Goal: Transaction & Acquisition: Purchase product/service

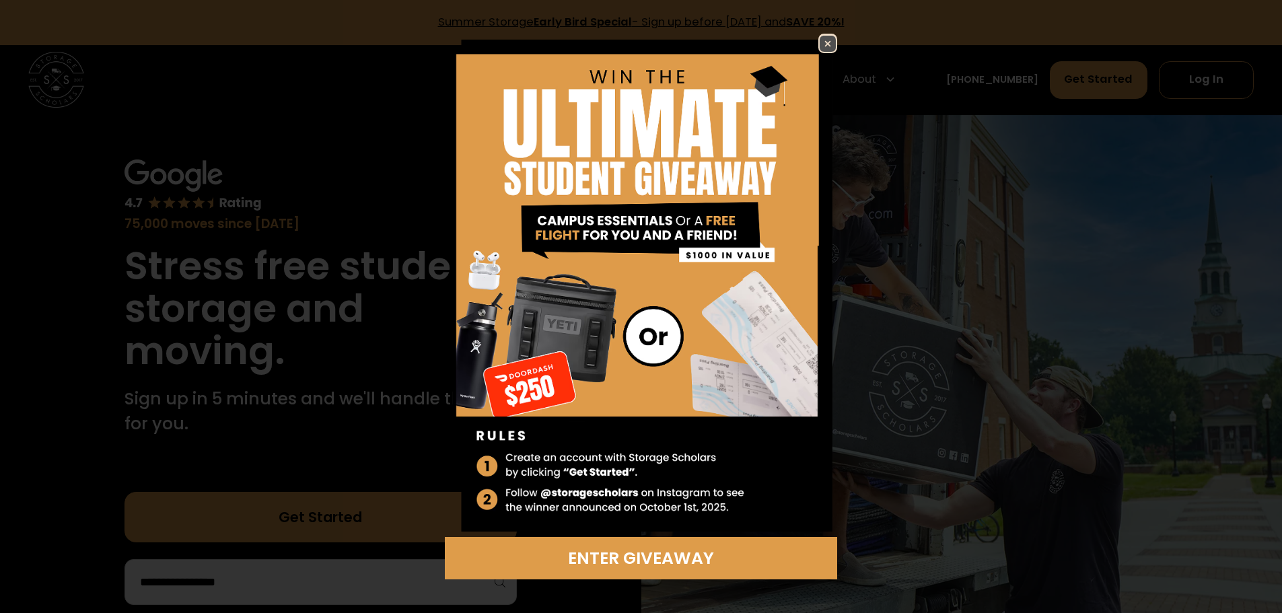
click at [830, 45] on img at bounding box center [828, 44] width 16 height 16
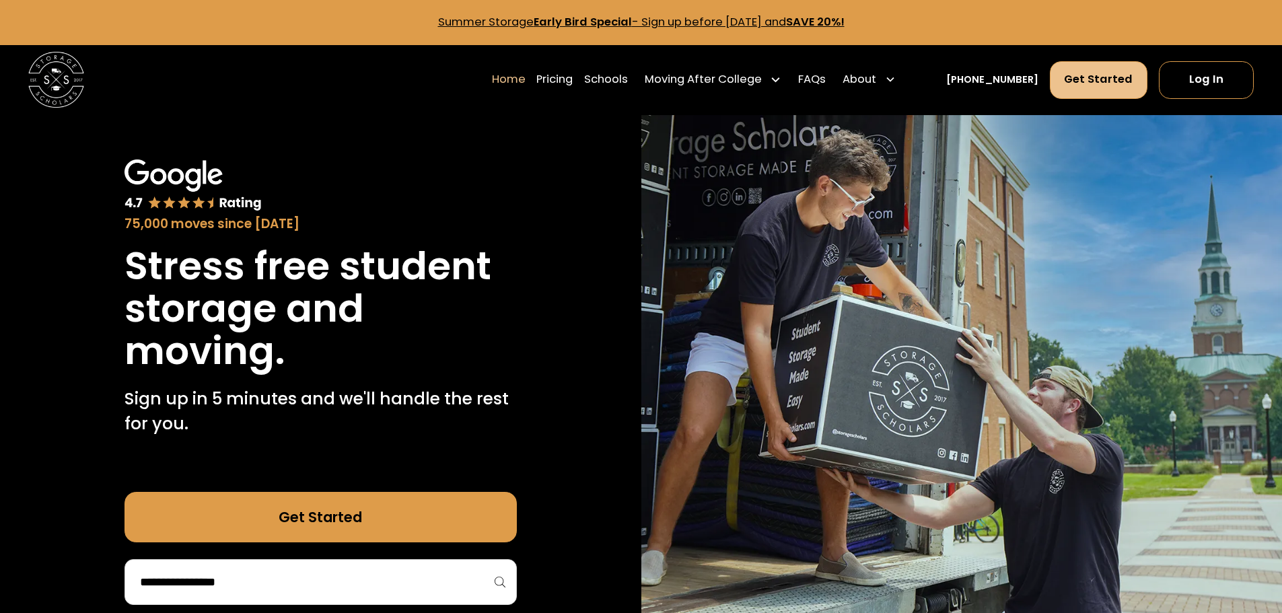
click at [1105, 83] on link "Get Started" at bounding box center [1099, 80] width 98 height 38
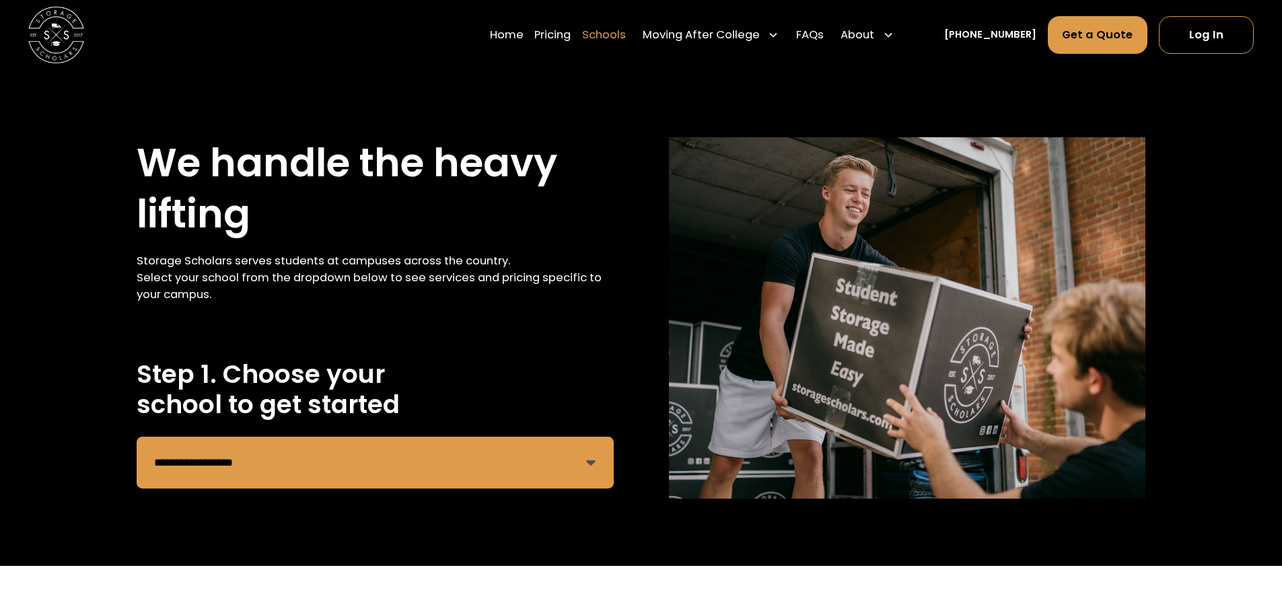
click at [618, 35] on link "Schools" at bounding box center [604, 34] width 44 height 39
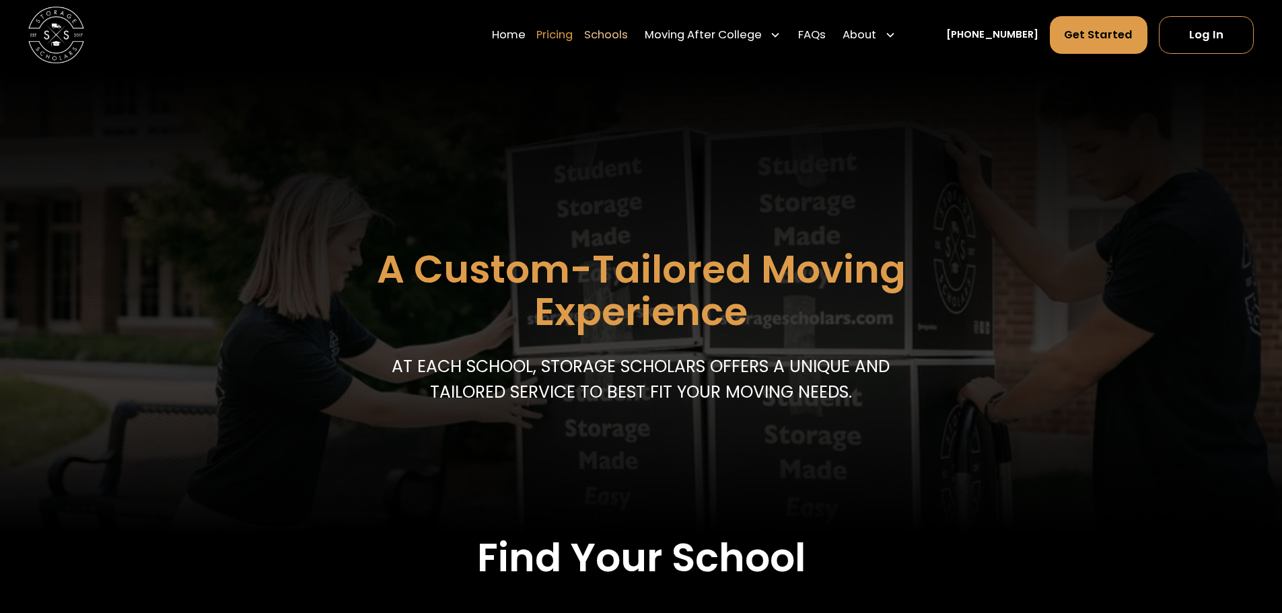
click at [569, 36] on link "Pricing" at bounding box center [554, 34] width 36 height 39
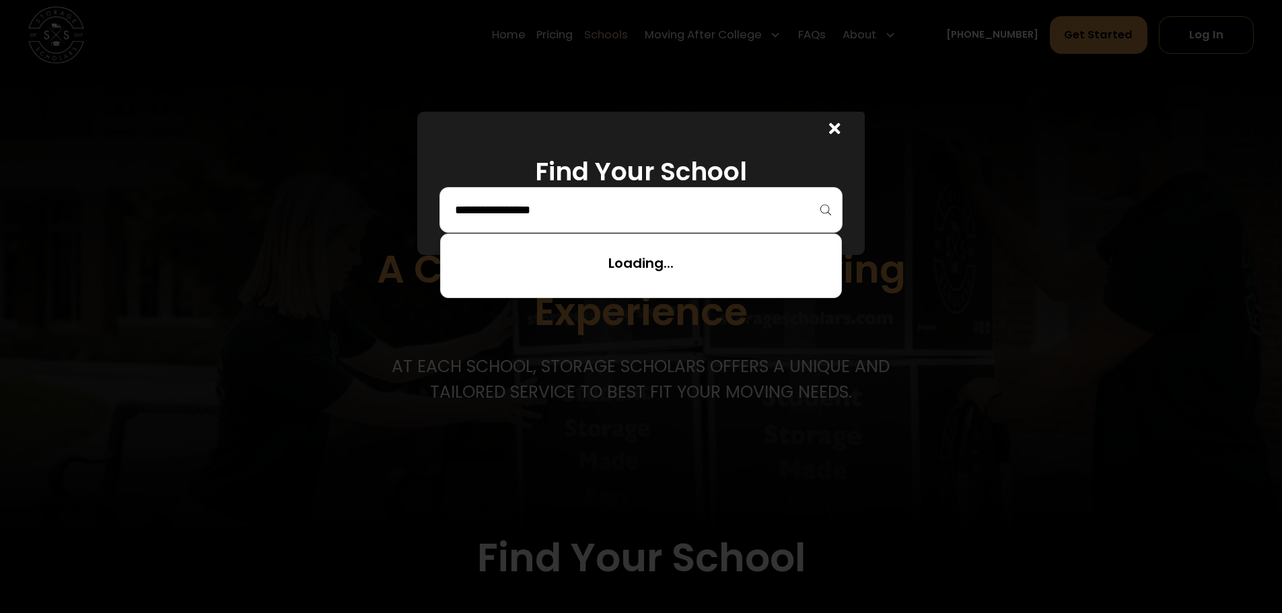
click at [549, 216] on input "search" at bounding box center [641, 210] width 375 height 23
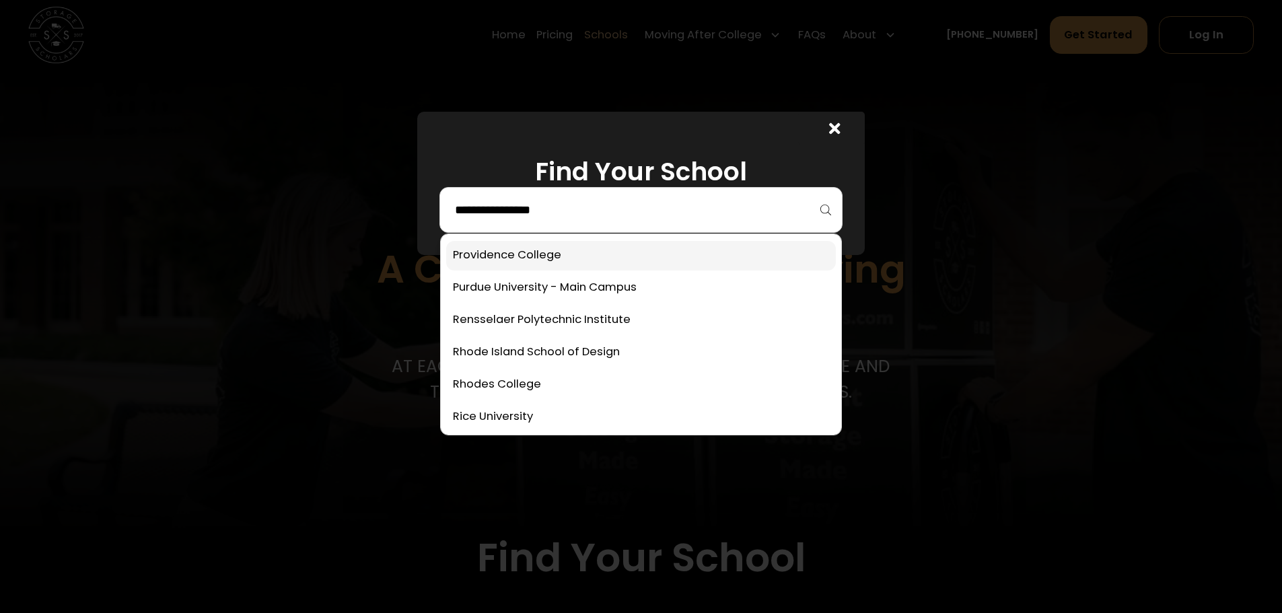
scroll to position [4172, 0]
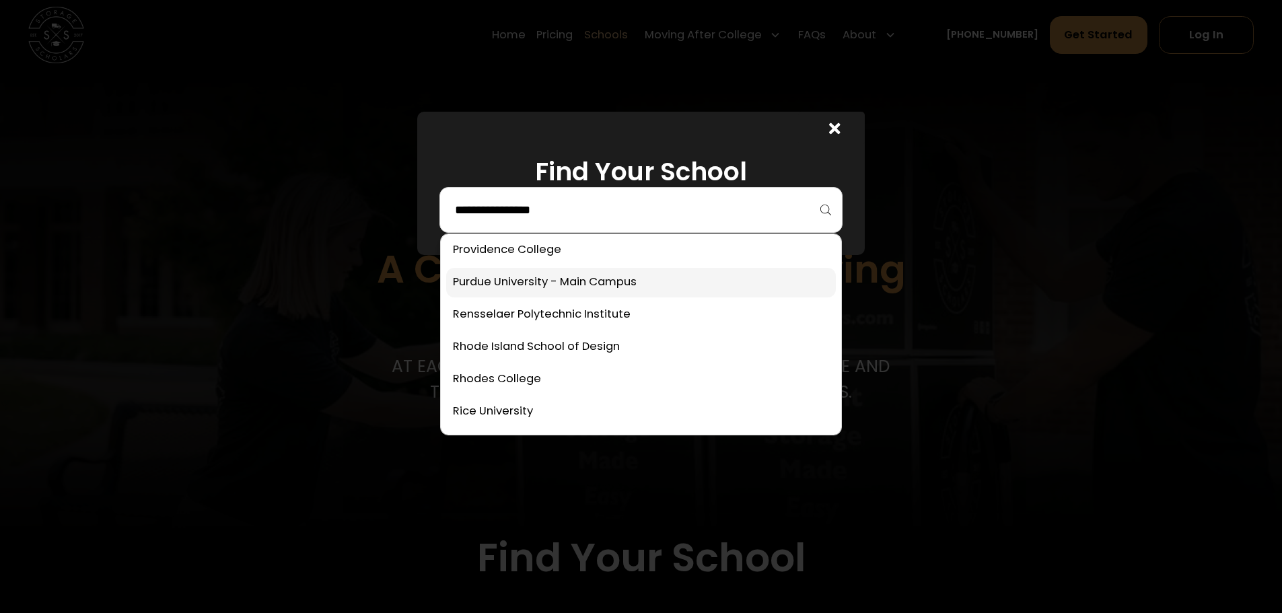
click at [534, 285] on link at bounding box center [641, 283] width 390 height 30
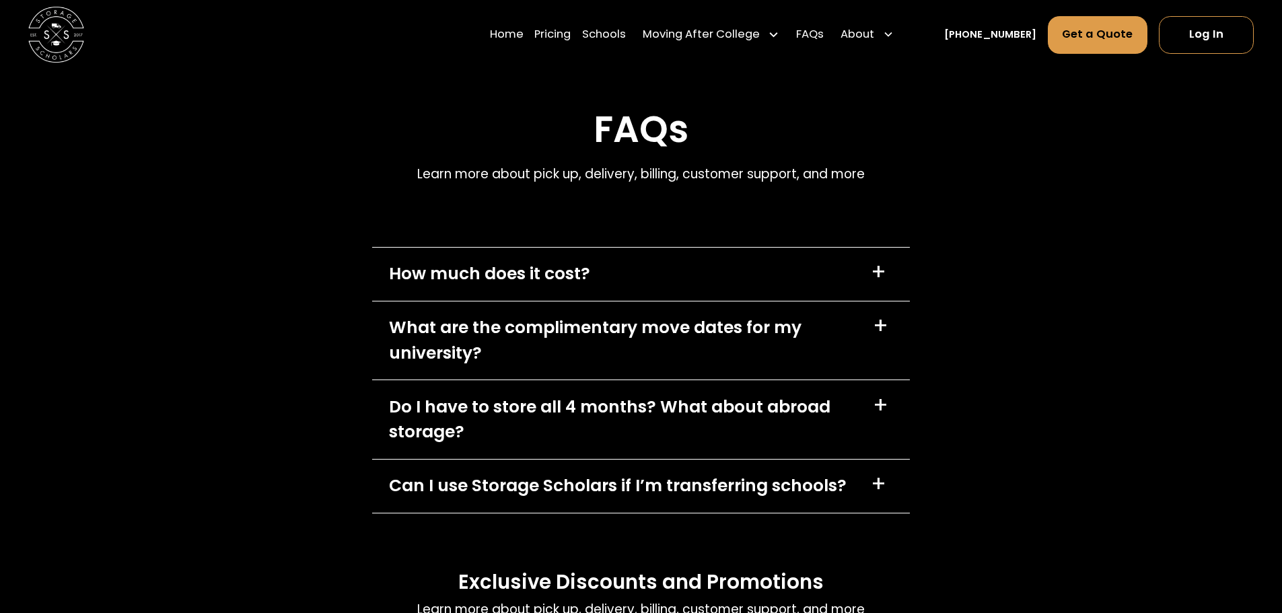
scroll to position [5711, 0]
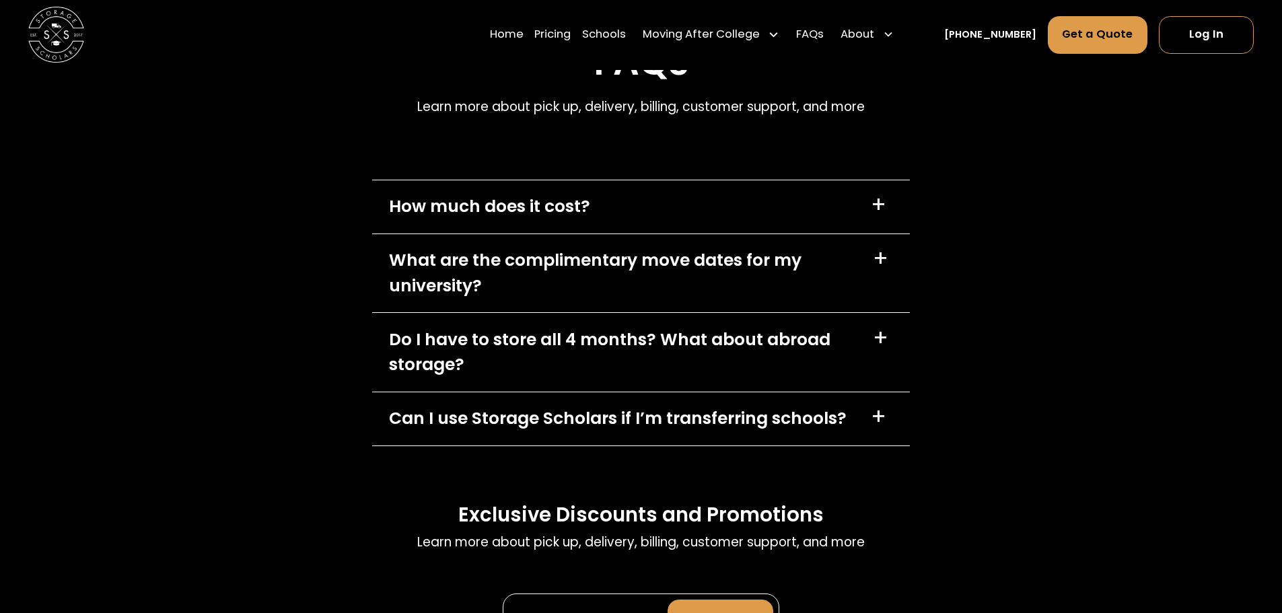
click at [654, 285] on div "What are the complimentary move dates for my university?" at bounding box center [622, 273] width 467 height 50
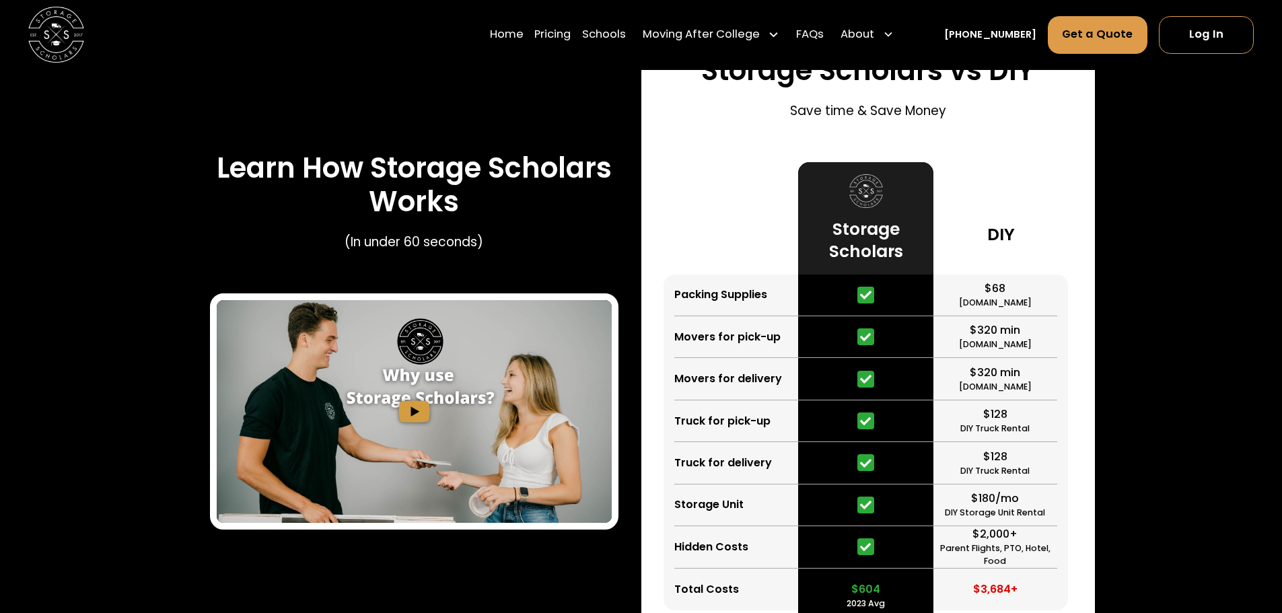
scroll to position [2010, 0]
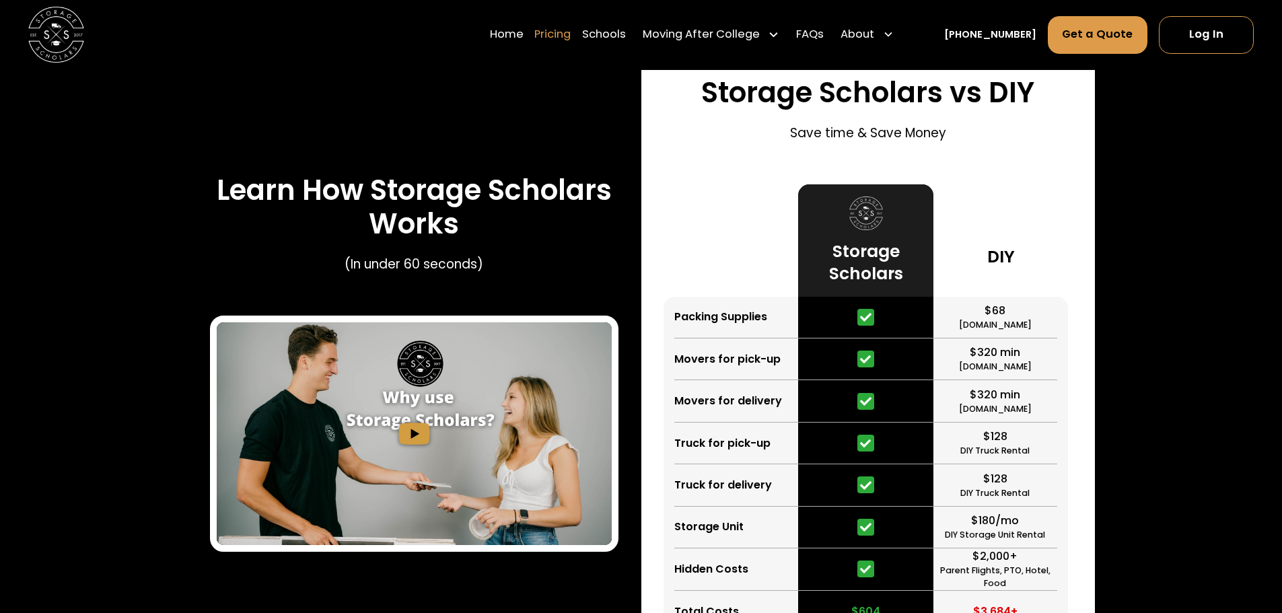
click at [571, 37] on link "Pricing" at bounding box center [552, 34] width 36 height 39
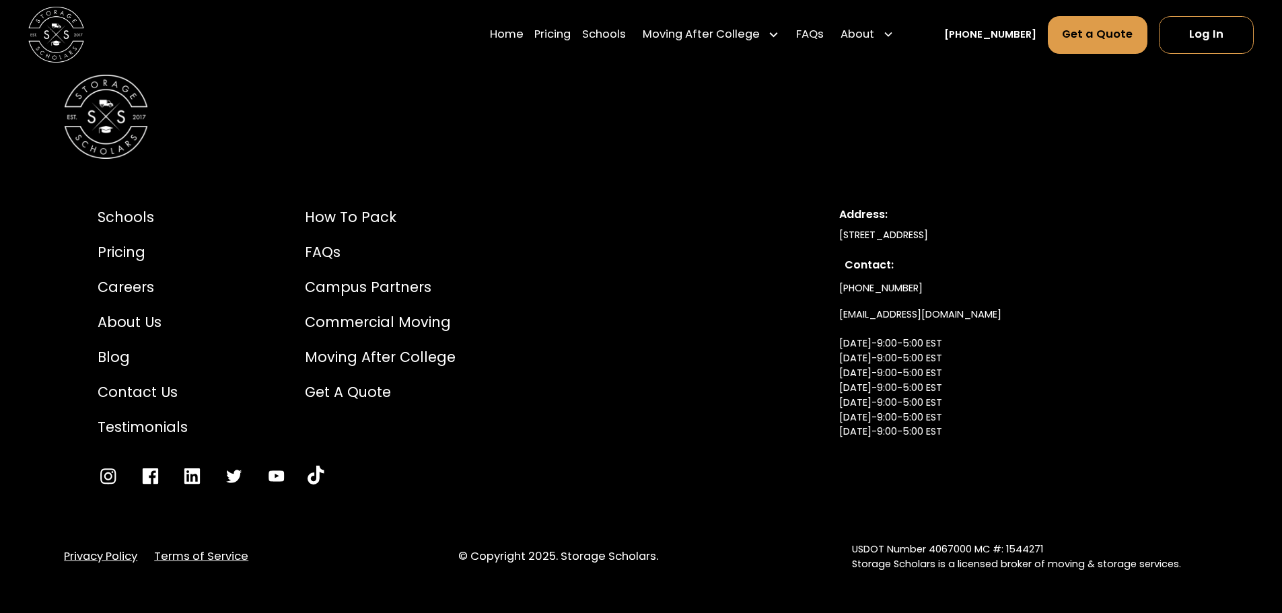
scroll to position [6519, 0]
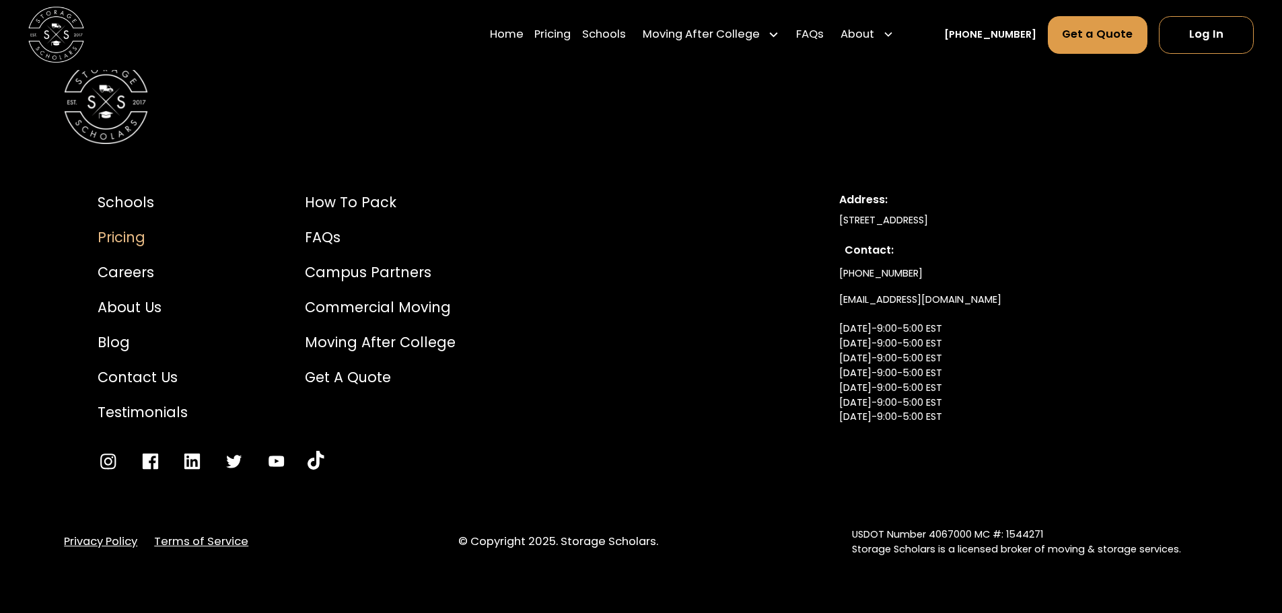
click at [135, 248] on div "Pricing" at bounding box center [143, 237] width 90 height 21
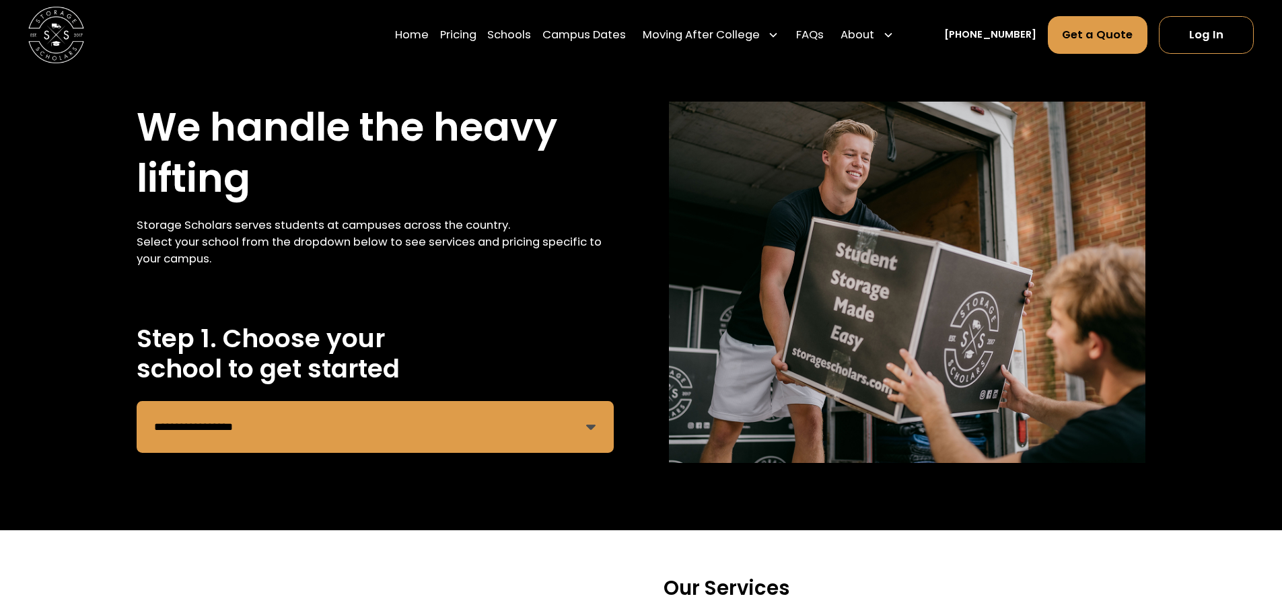
scroll to position [67, 0]
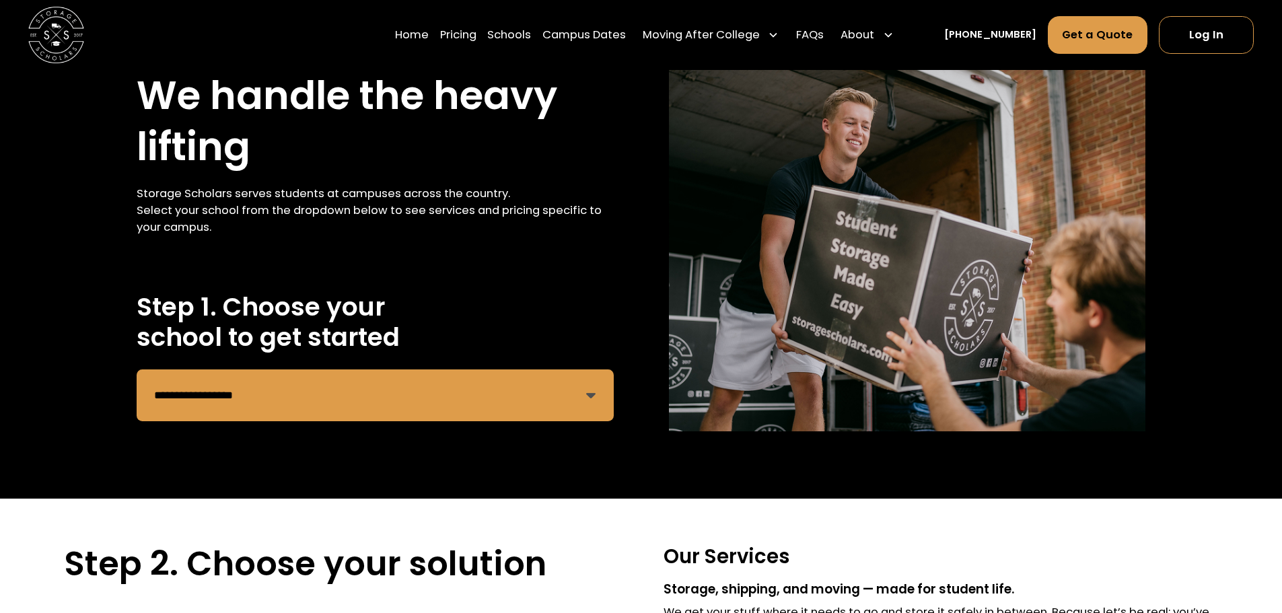
click at [592, 395] on select "**********" at bounding box center [375, 395] width 476 height 52
select select "**********"
click at [137, 369] on select "**********" at bounding box center [375, 395] width 476 height 52
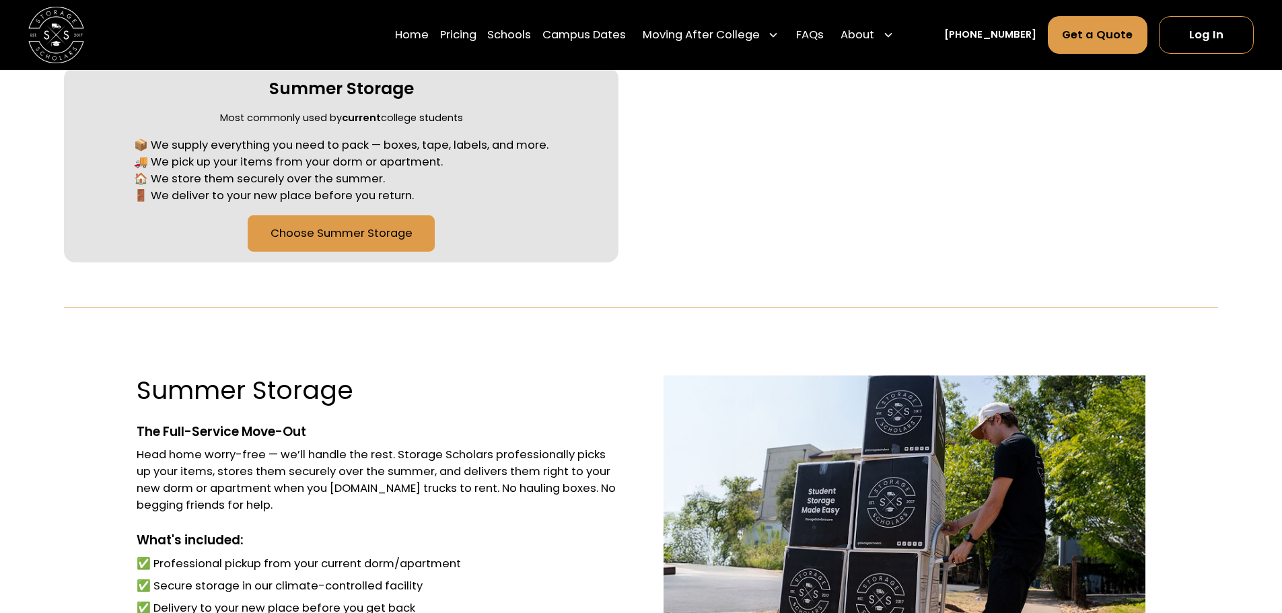
scroll to position [538, 0]
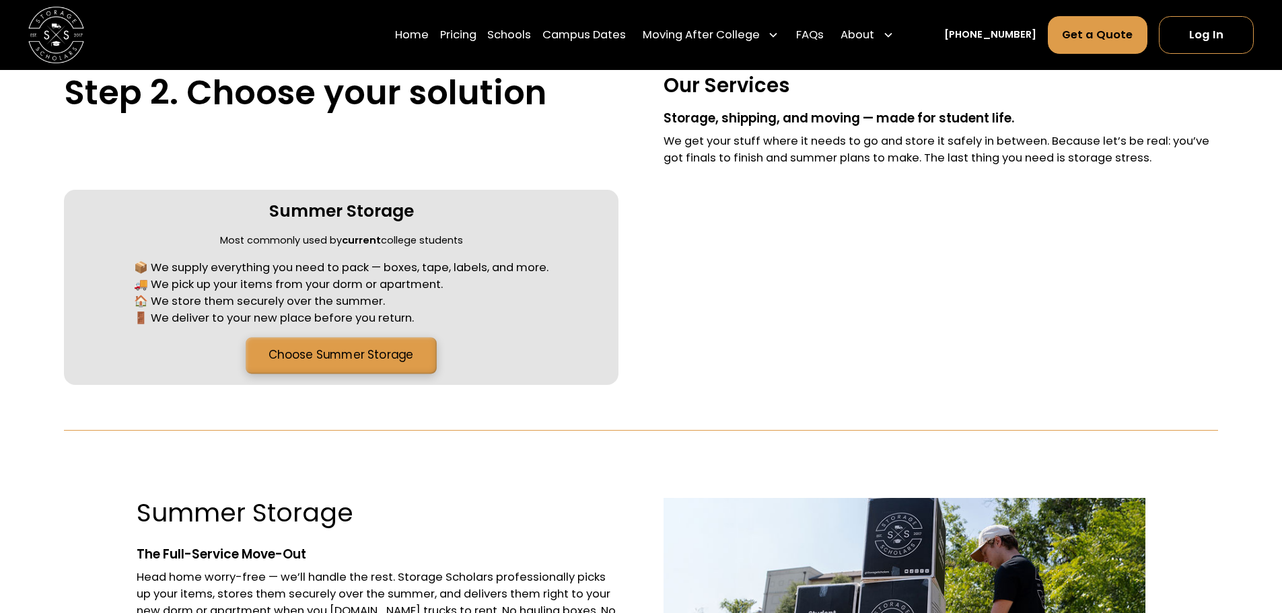
click at [336, 355] on link "Choose Summer Storage" at bounding box center [341, 356] width 190 height 36
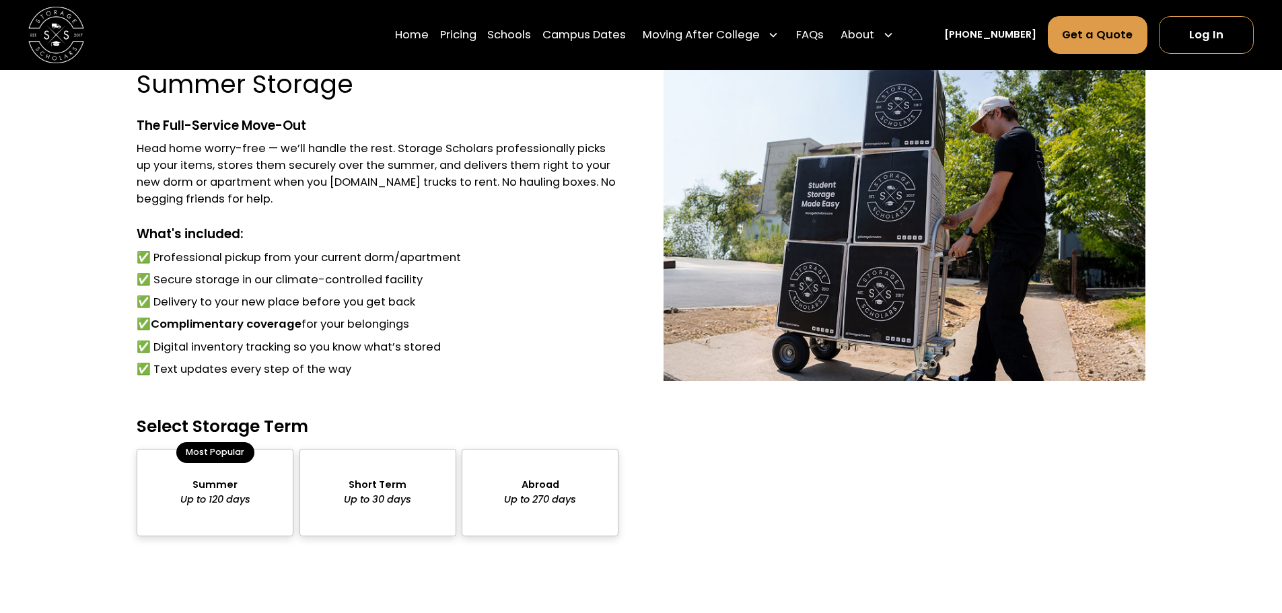
scroll to position [970, 0]
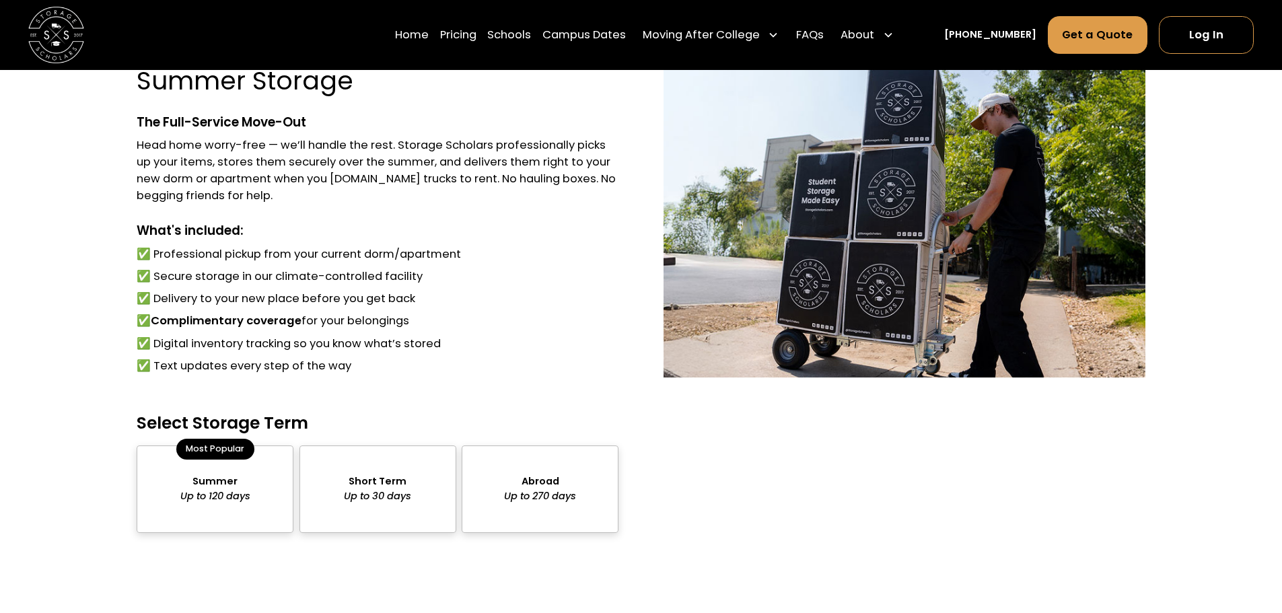
click at [215, 488] on div "package-pricing" at bounding box center [215, 488] width 157 height 87
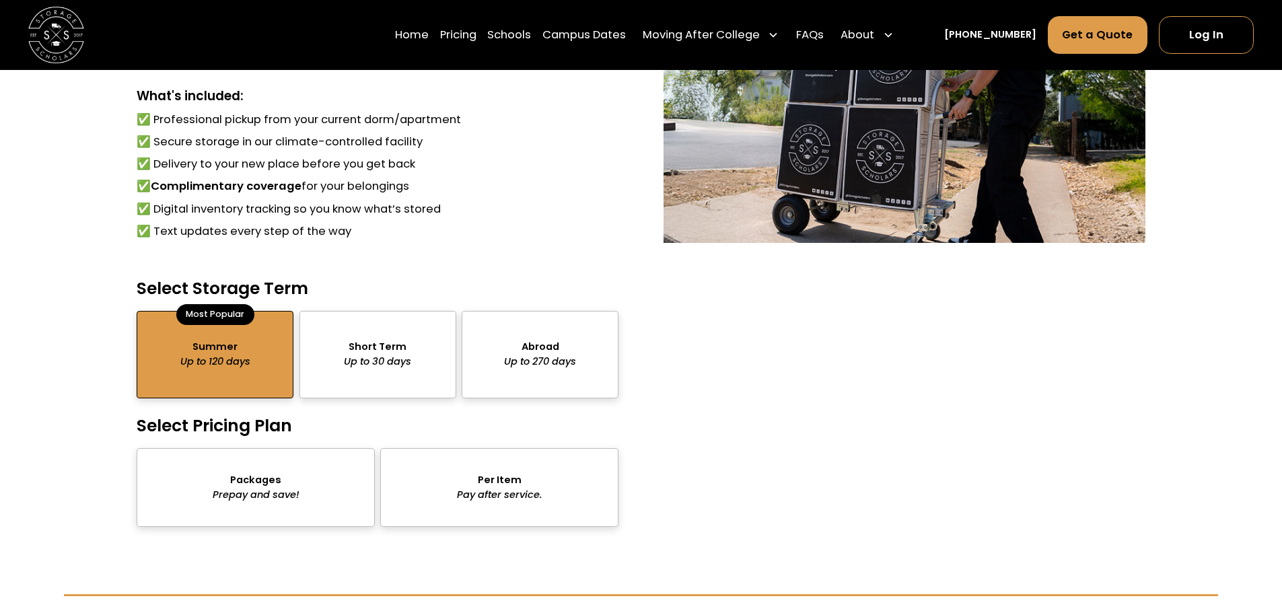
scroll to position [1172, 0]
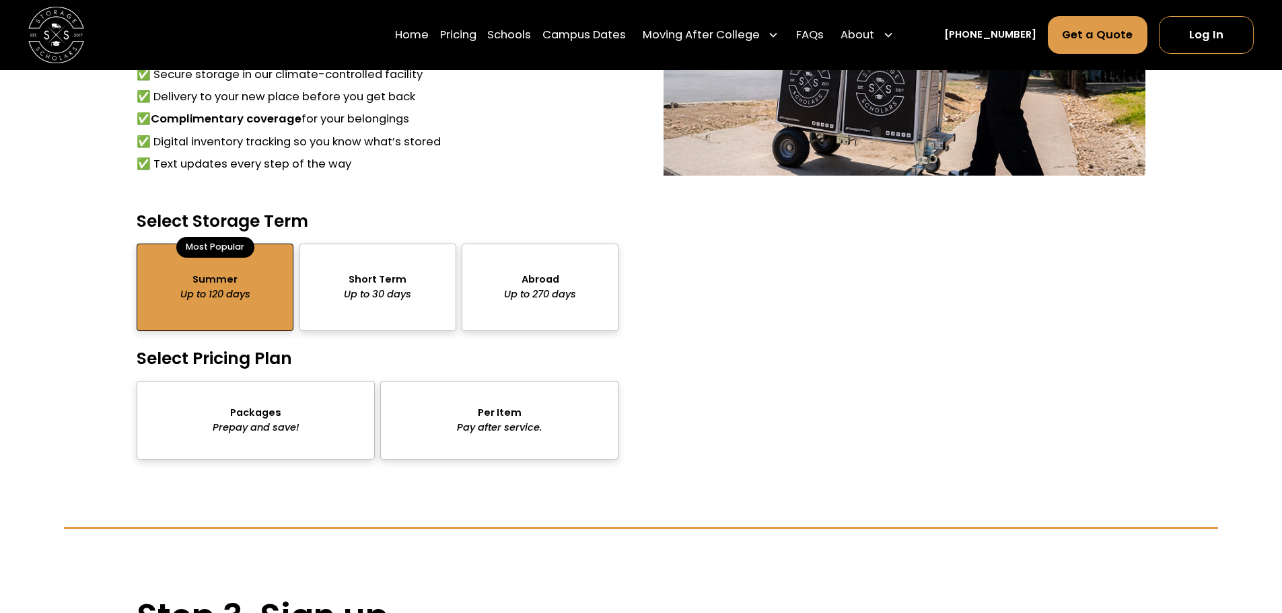
click at [236, 415] on div "package-pricing" at bounding box center [256, 420] width 238 height 79
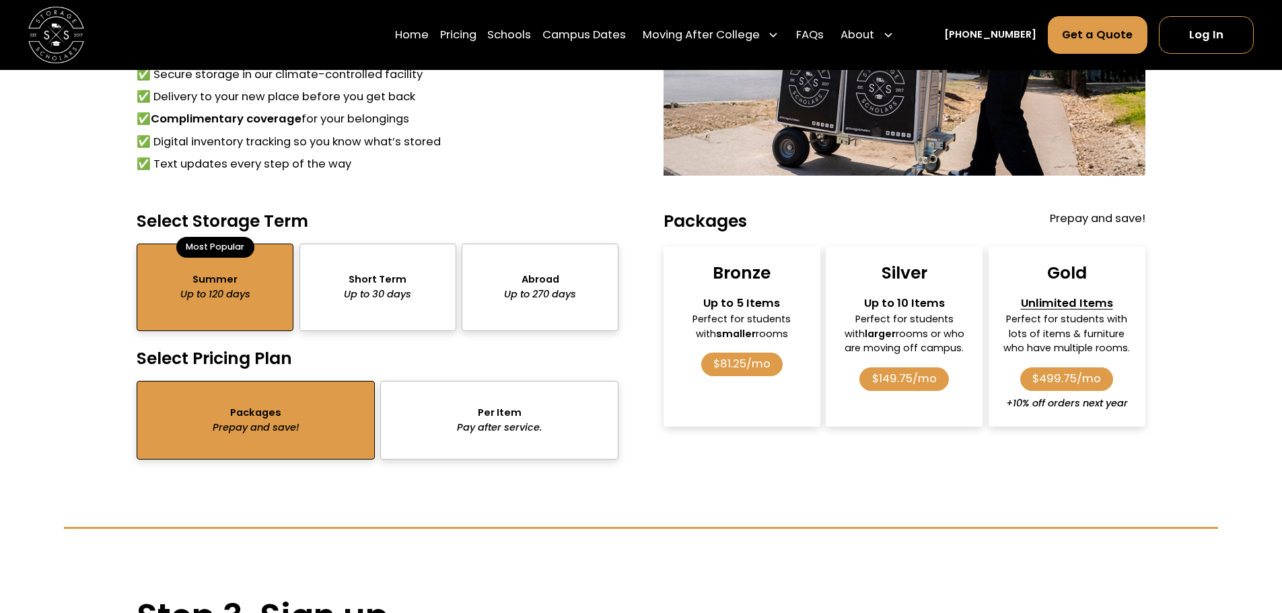
click at [752, 369] on div "$81.25/mo" at bounding box center [742, 365] width 82 height 24
click at [743, 369] on div "$81.25/mo" at bounding box center [742, 365] width 82 height 24
click at [742, 392] on div "Bronze Up to 5 Items Perfect for students with smaller rooms $81.25/mo" at bounding box center [742, 336] width 157 height 180
click at [738, 262] on div "Bronze Up to 5 Items Perfect for students with smaller rooms $81.25/mo" at bounding box center [742, 336] width 157 height 180
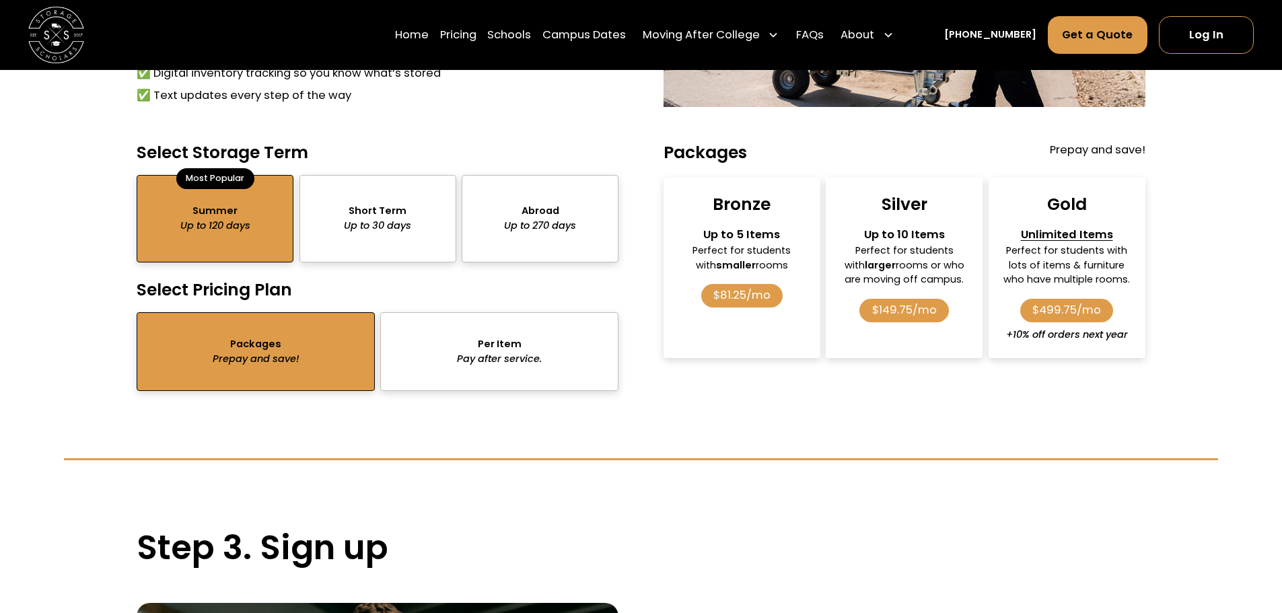
scroll to position [1105, 0]
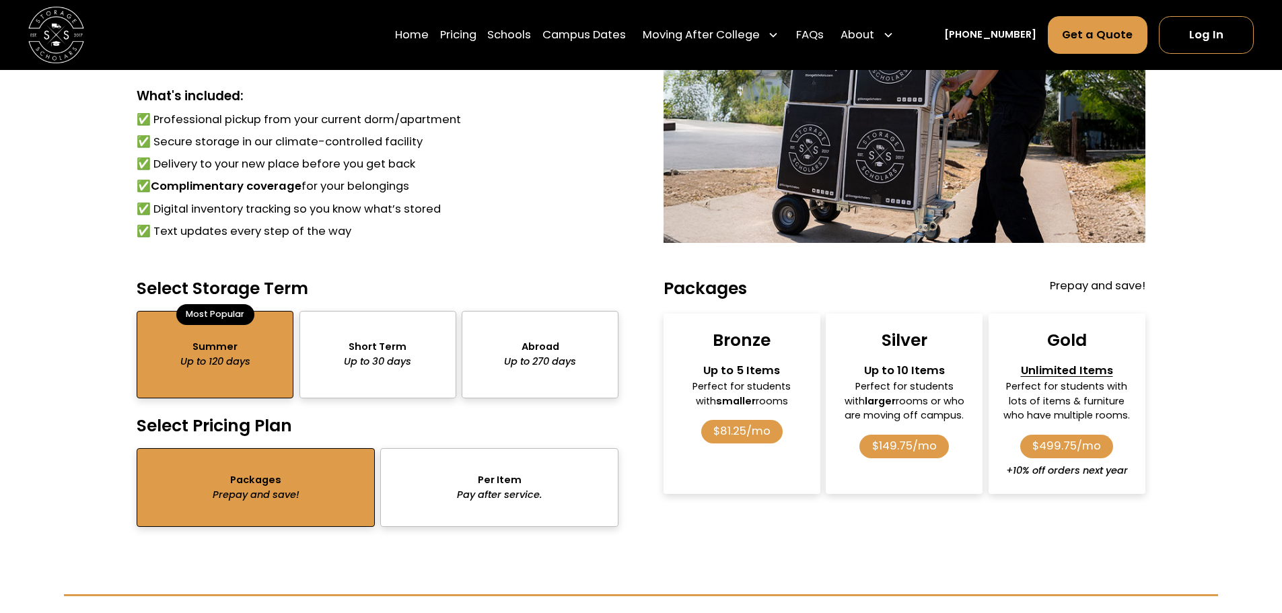
click at [717, 351] on div "Bronze" at bounding box center [742, 341] width 58 height 22
click at [738, 376] on div "Up to 5 Items" at bounding box center [742, 371] width 132 height 17
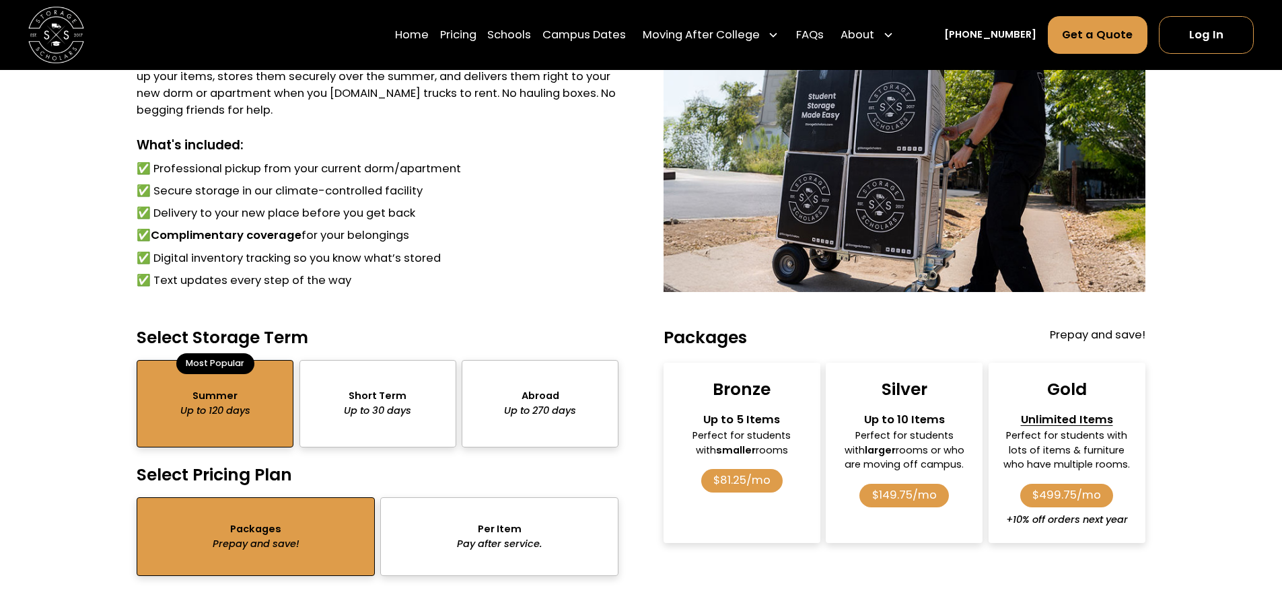
scroll to position [1038, 0]
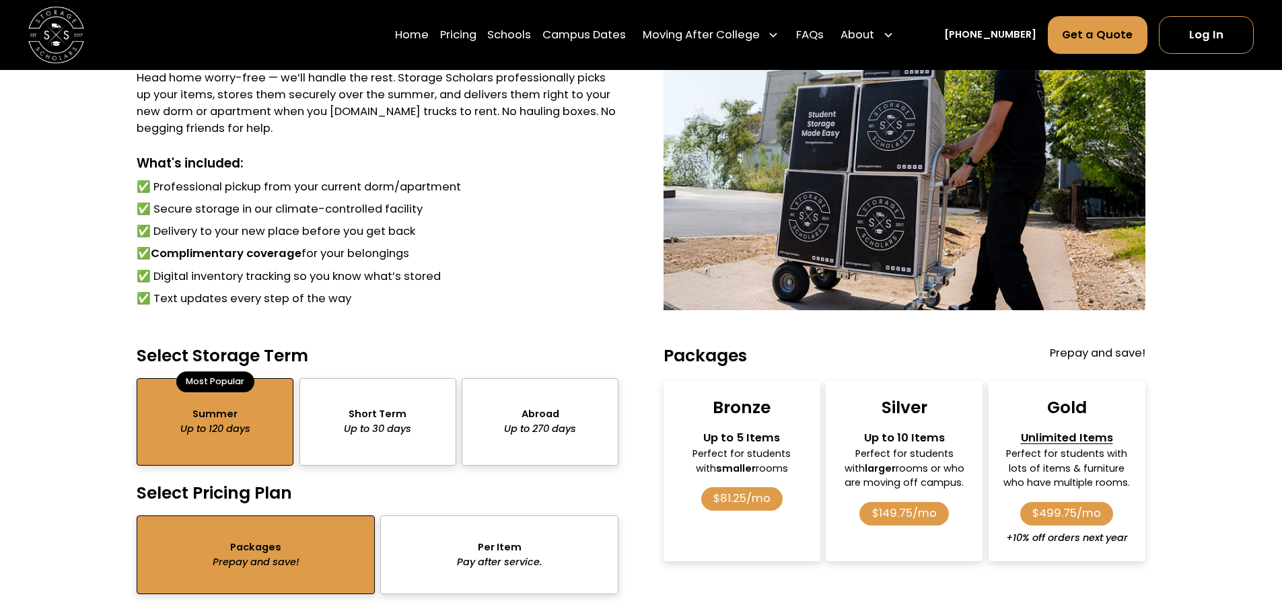
click at [740, 502] on div "$81.25/mo" at bounding box center [742, 499] width 82 height 24
click at [745, 504] on div "$81.25/mo" at bounding box center [742, 499] width 82 height 24
click at [746, 431] on div "Bronze Up to 5 Items Perfect for students with smaller rooms $81.25/mo" at bounding box center [742, 471] width 157 height 180
click at [735, 504] on div "$81.25/mo" at bounding box center [742, 499] width 82 height 24
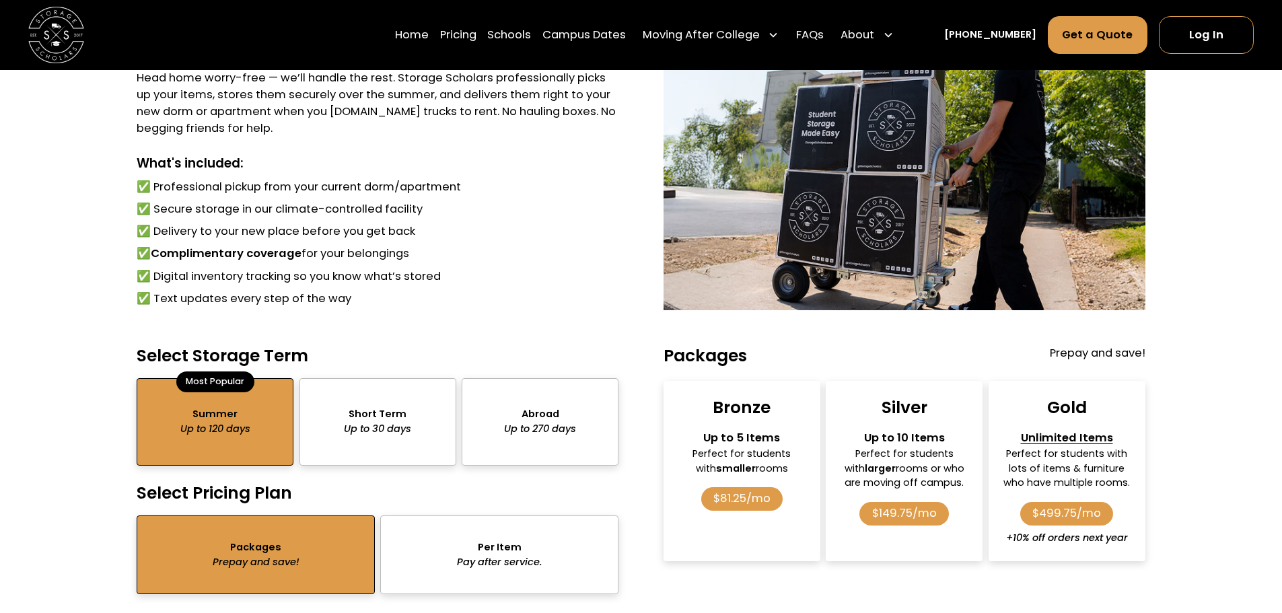
click at [738, 524] on div "Bronze Up to 5 Items Perfect for students with smaller rooms $81.25/mo" at bounding box center [742, 471] width 157 height 180
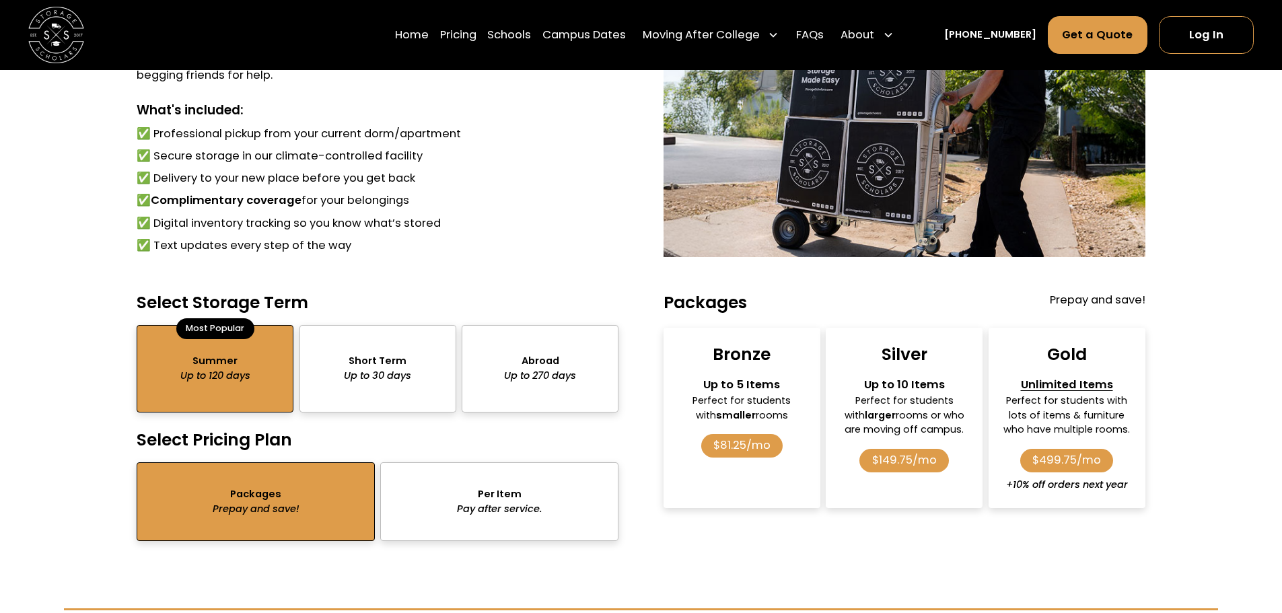
scroll to position [1105, 0]
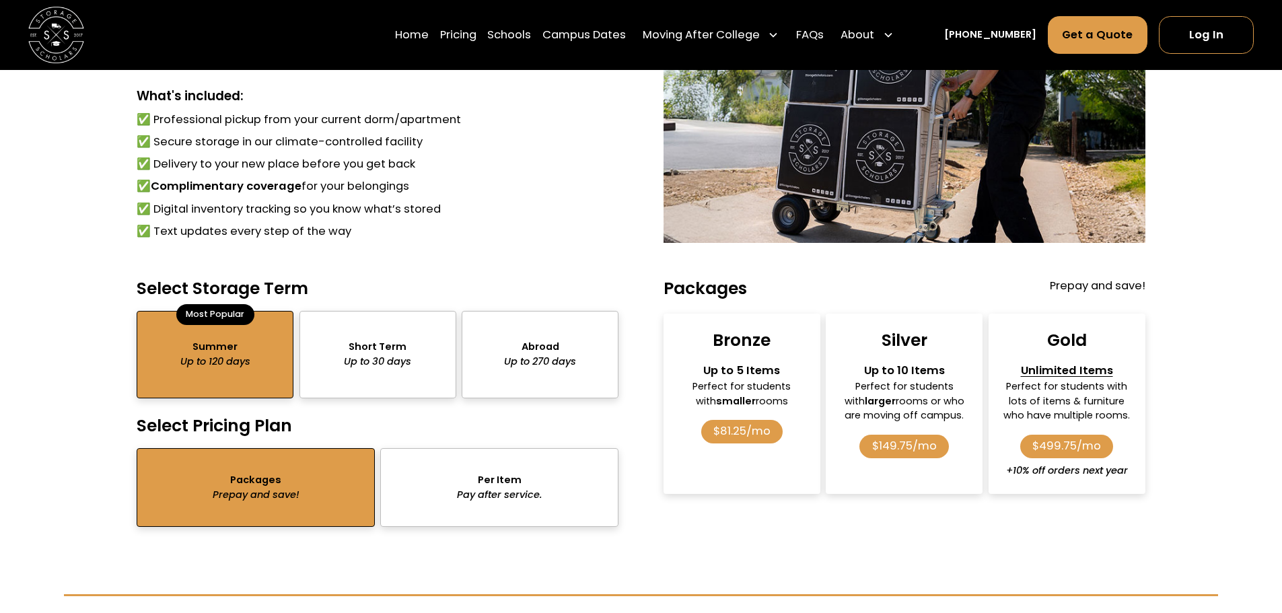
click at [740, 377] on div "Up to 5 Items" at bounding box center [742, 371] width 132 height 17
click at [740, 378] on div "Up to 5 Items" at bounding box center [742, 371] width 132 height 17
click at [725, 413] on div "Bronze Up to 5 Items Perfect for students with smaller rooms $81.25/mo" at bounding box center [742, 404] width 157 height 180
click at [749, 472] on div "Bronze Up to 5 Items Perfect for students with smaller rooms $81.25/mo" at bounding box center [742, 404] width 157 height 180
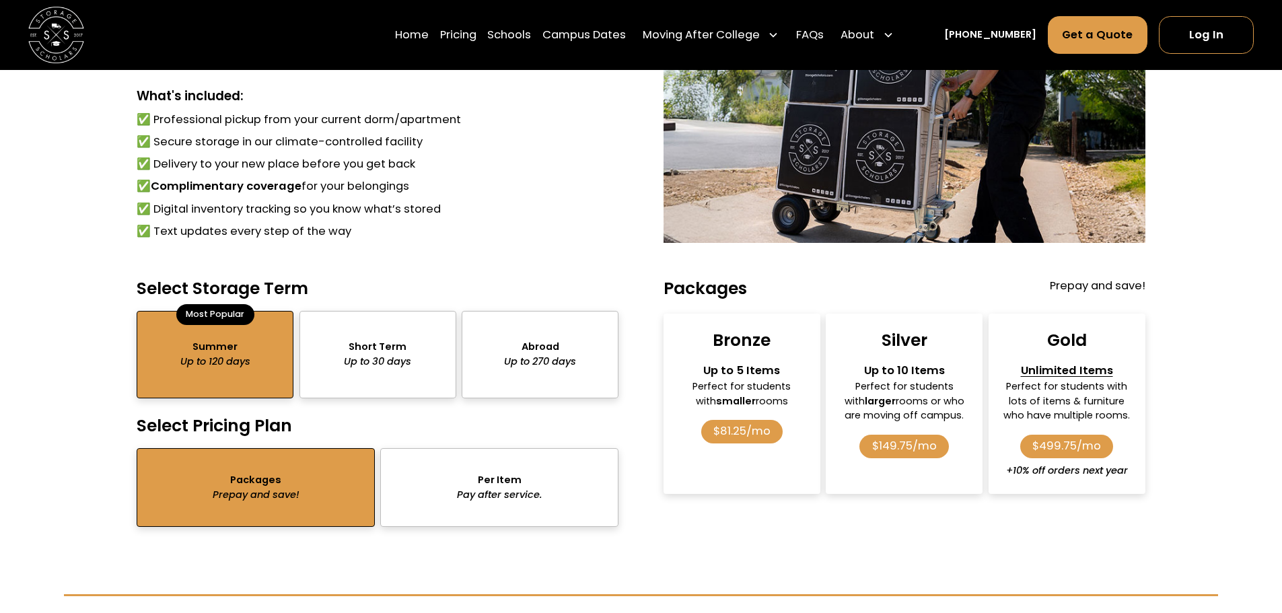
click at [767, 353] on div "Bronze Up to 5 Items Perfect for students with smaller rooms $81.25/mo" at bounding box center [742, 404] width 157 height 180
click at [746, 386] on div "Perfect for students with smaller rooms" at bounding box center [742, 395] width 132 height 30
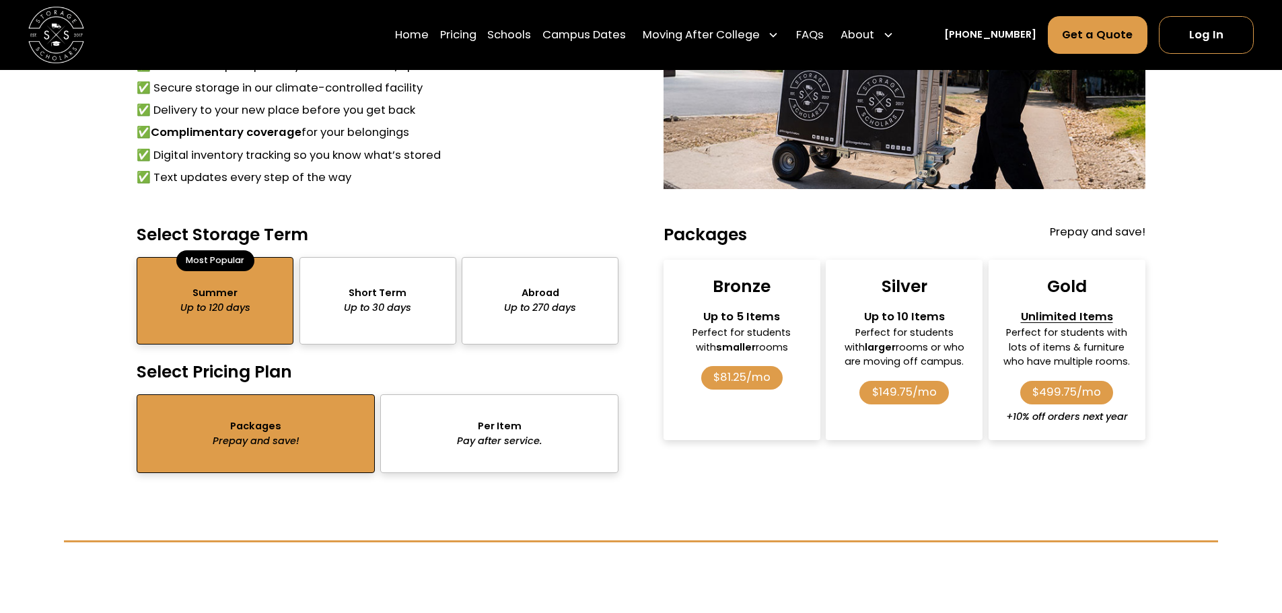
scroll to position [1240, 0]
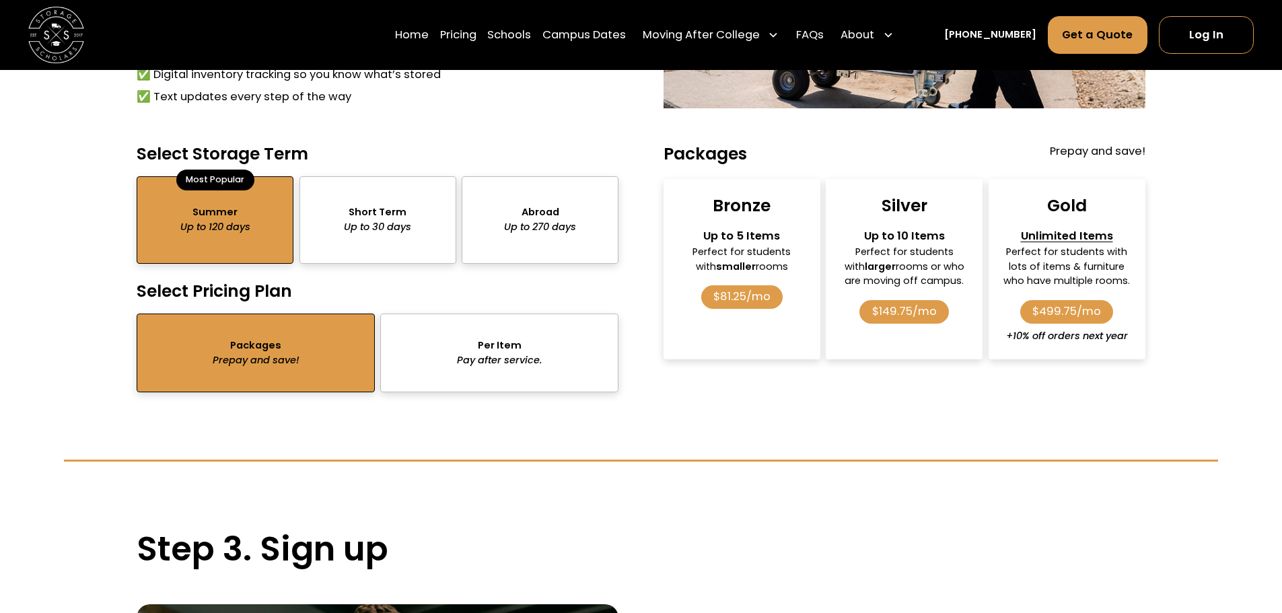
click at [731, 249] on div "Perfect for students with smaller rooms" at bounding box center [742, 260] width 132 height 30
click at [762, 303] on div "$81.25/mo" at bounding box center [742, 297] width 82 height 24
click at [1225, 30] on link "Log In" at bounding box center [1206, 35] width 95 height 38
